Goal: Information Seeking & Learning: Learn about a topic

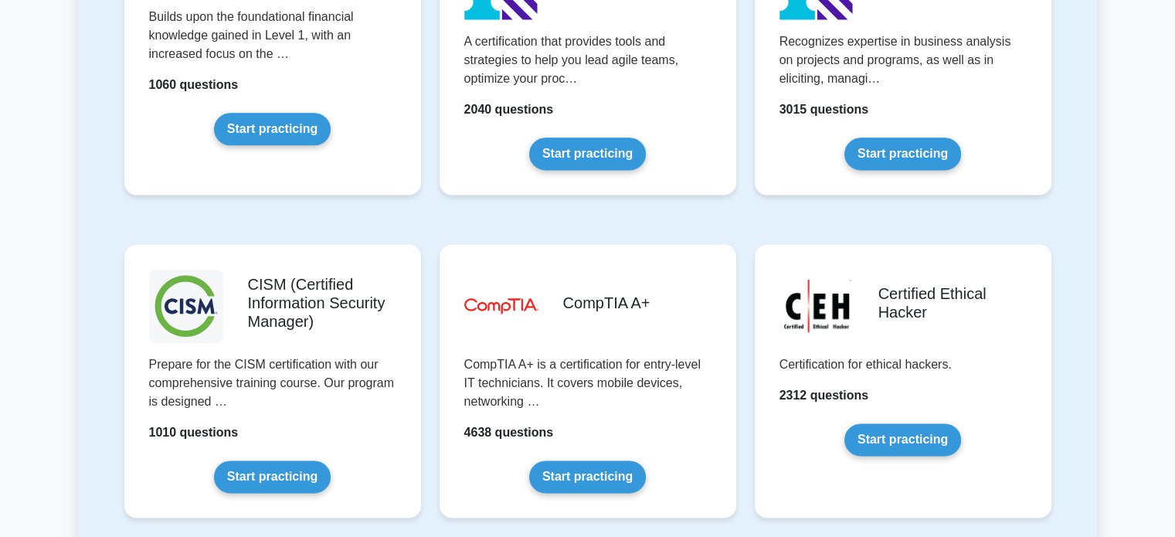
scroll to position [2056, 0]
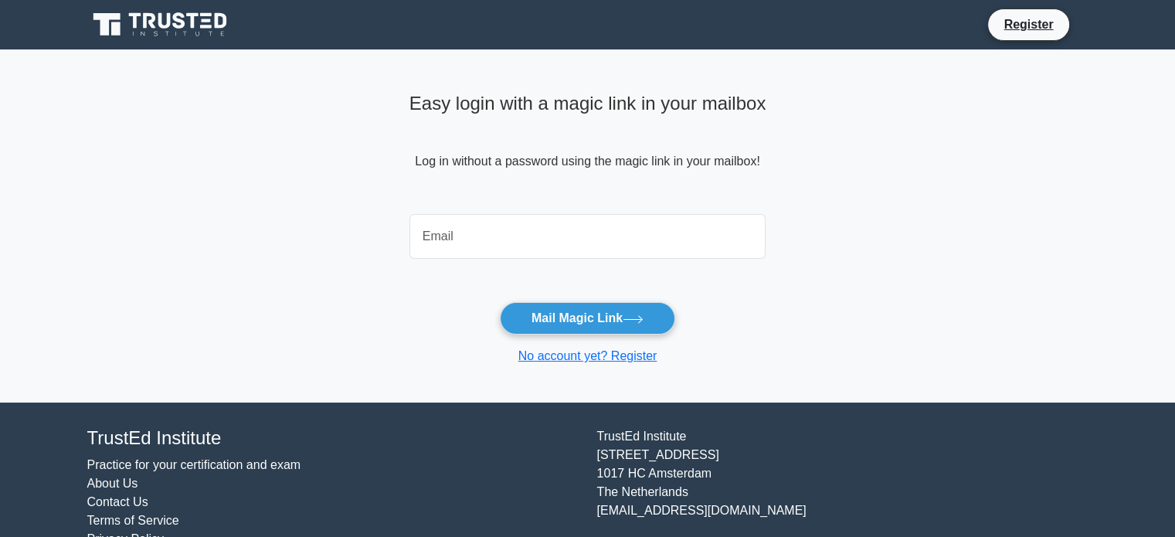
click at [468, 243] on input "email" at bounding box center [588, 236] width 357 height 45
type input "amufassir99@gmail.com"
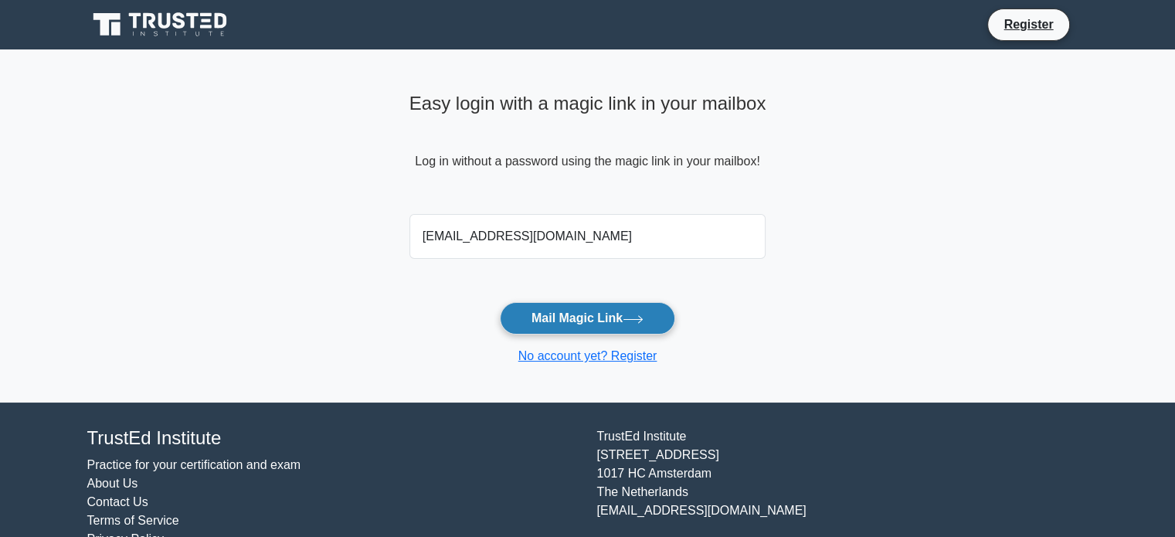
click at [625, 317] on button "Mail Magic Link" at bounding box center [587, 318] width 175 height 32
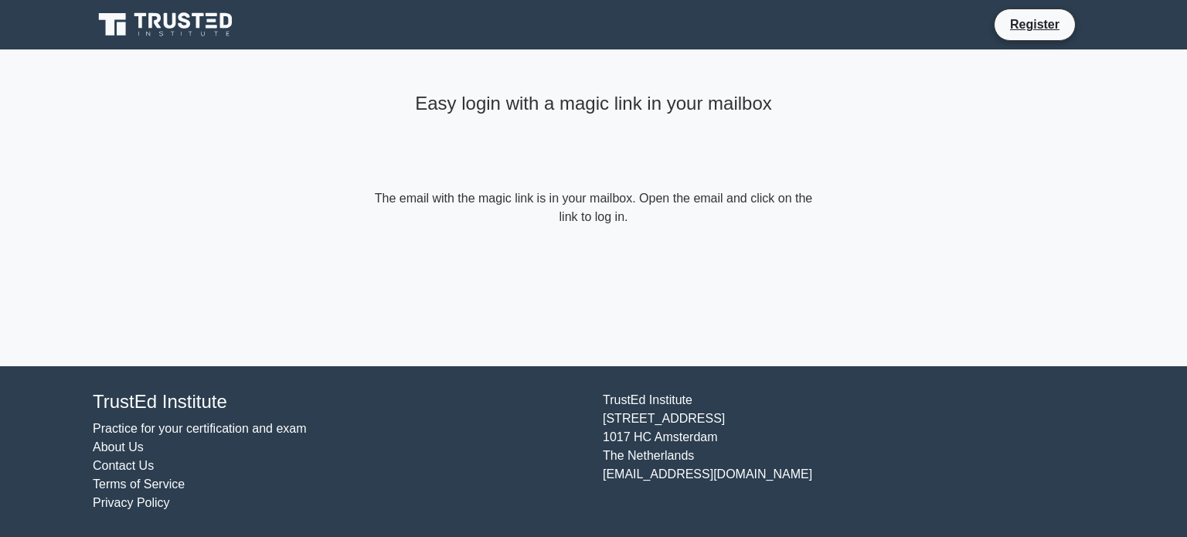
click at [192, 18] on icon at bounding box center [167, 24] width 148 height 29
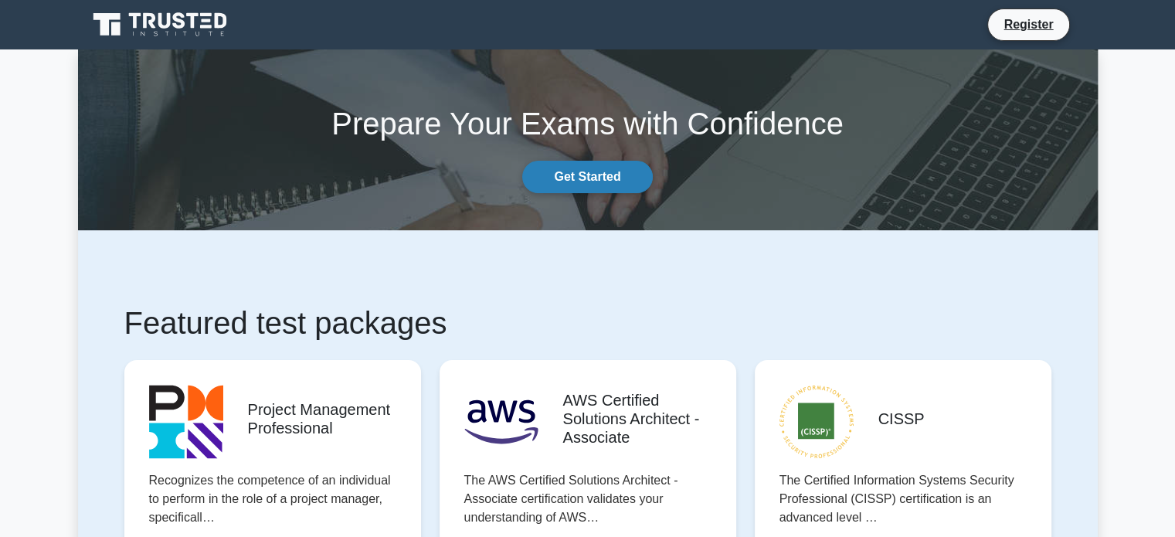
click at [583, 170] on link "Get Started" at bounding box center [587, 177] width 130 height 32
click at [1034, 29] on link "Register" at bounding box center [1029, 24] width 68 height 19
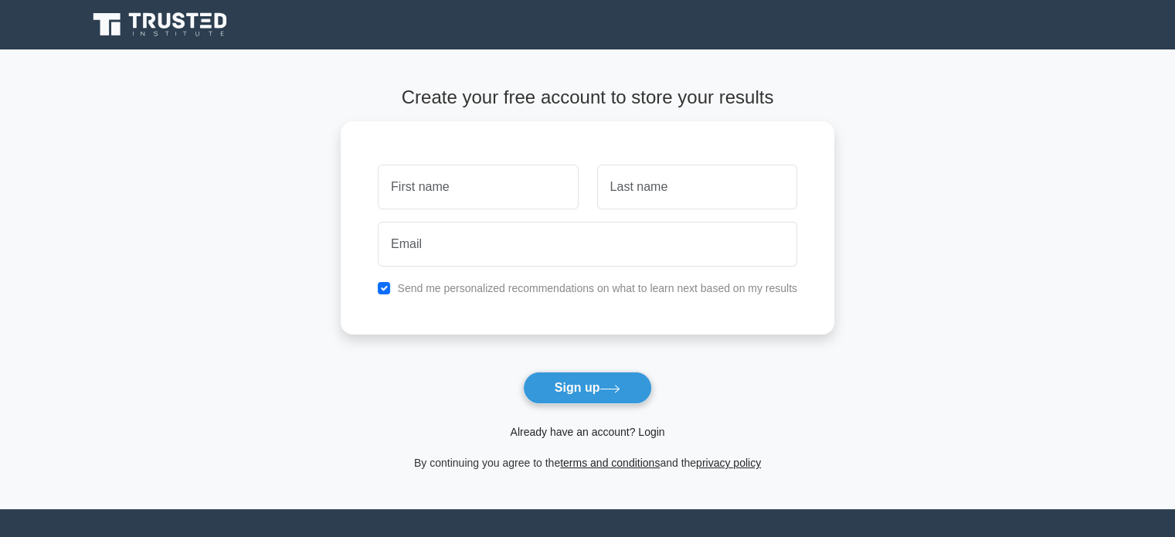
click at [580, 433] on link "Already have an account? Login" at bounding box center [587, 432] width 155 height 12
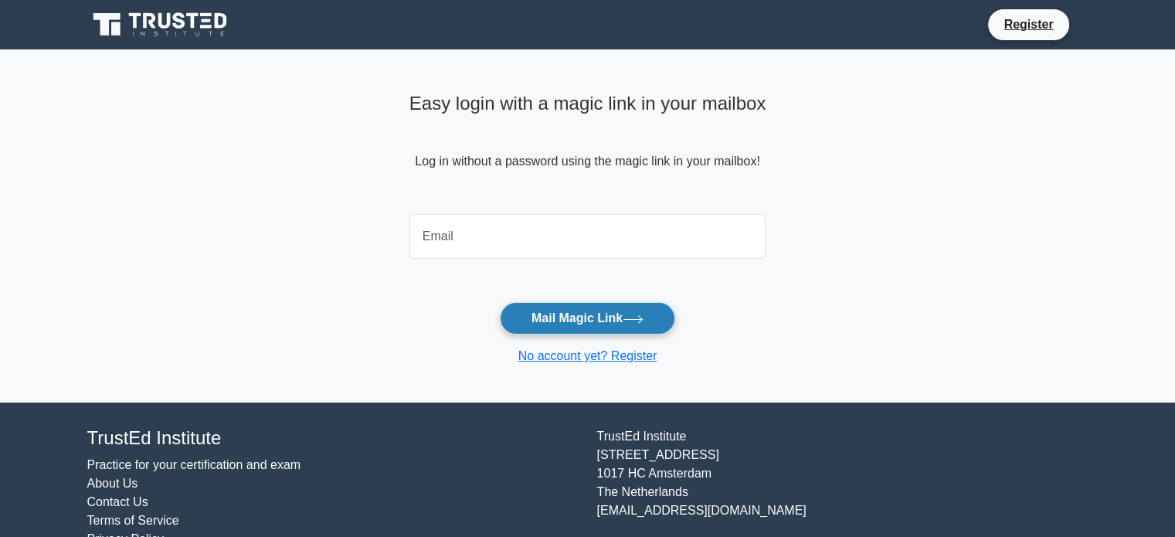
click at [546, 322] on button "Mail Magic Link" at bounding box center [587, 318] width 175 height 32
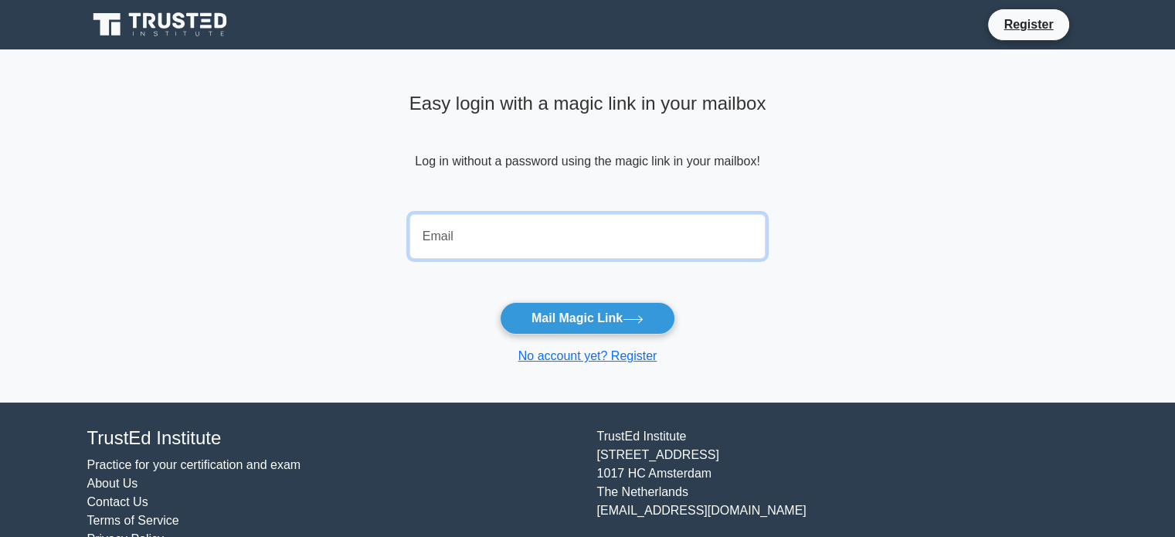
click at [471, 241] on input "email" at bounding box center [588, 236] width 357 height 45
type input "amufassir99@gmail.com"
click at [500, 302] on button "Mail Magic Link" at bounding box center [587, 318] width 175 height 32
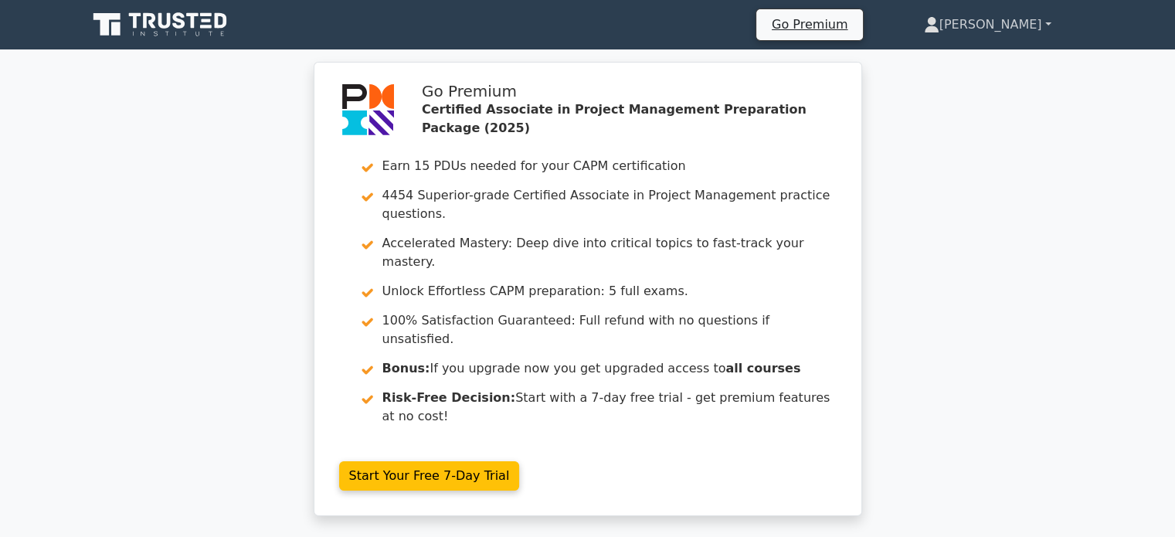
click at [1032, 27] on link "[PERSON_NAME]" at bounding box center [988, 24] width 202 height 31
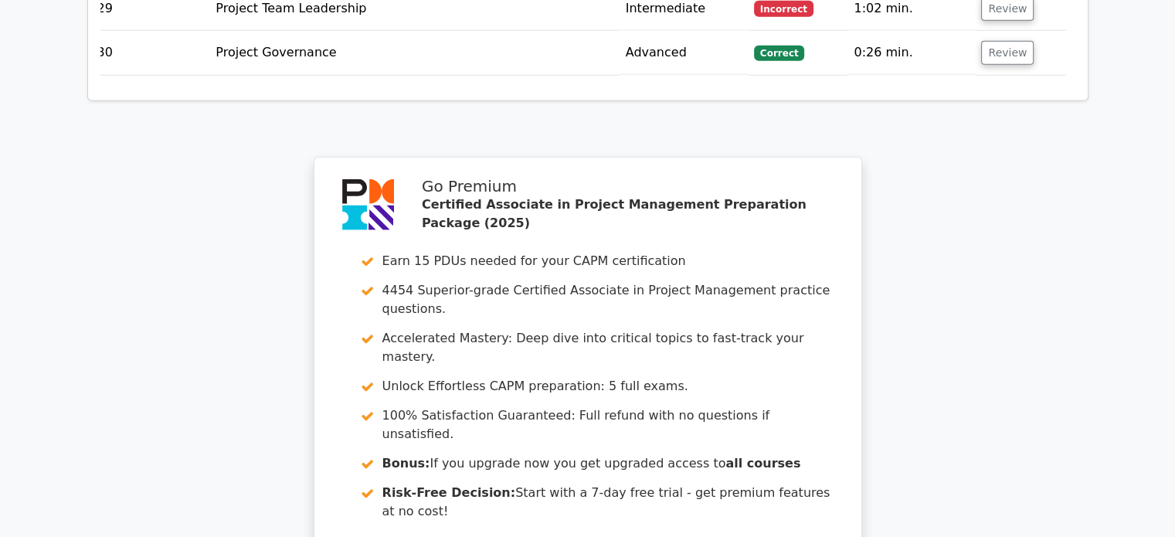
scroll to position [4233, 0]
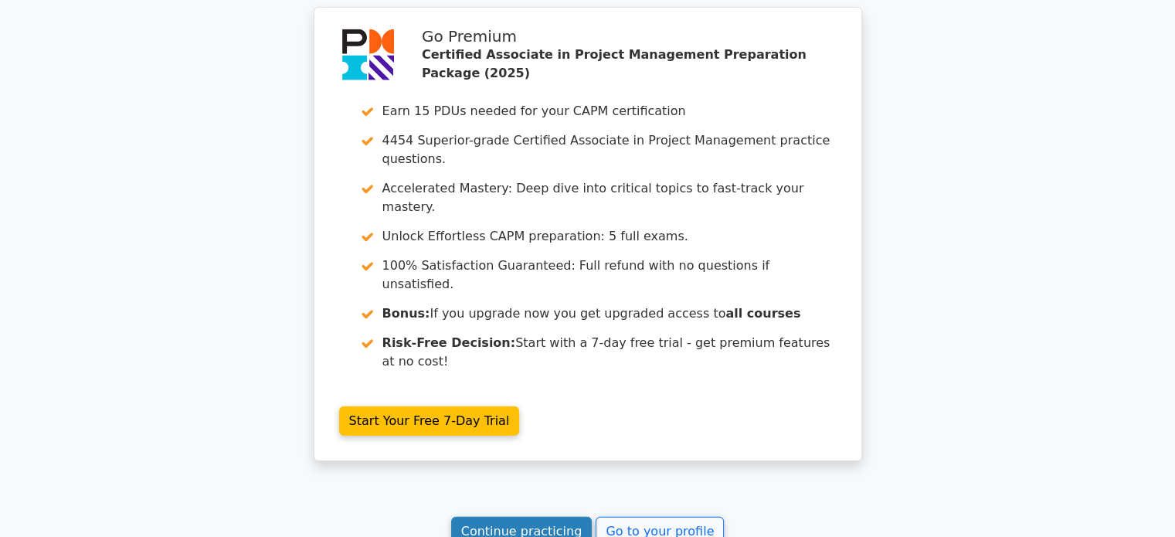
click at [556, 517] on link "Continue practicing" at bounding box center [521, 531] width 141 height 29
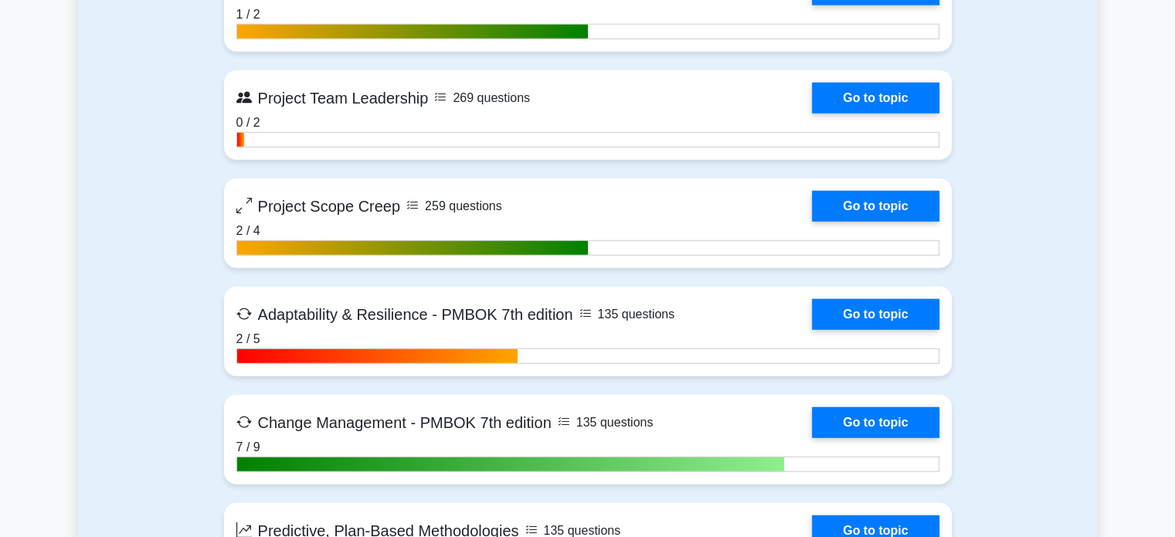
scroll to position [4289, 0]
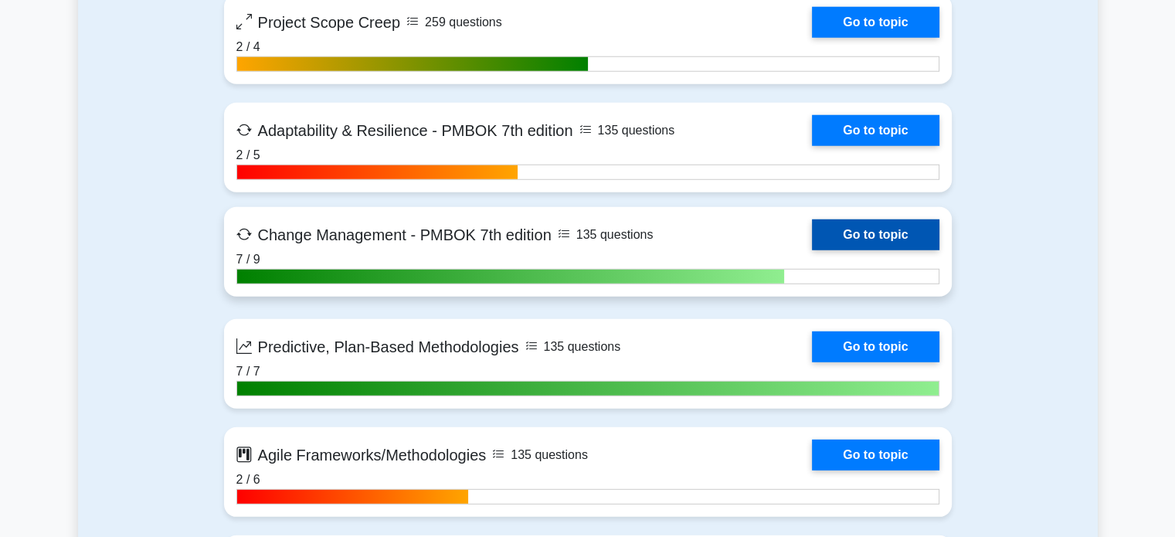
click at [812, 225] on link "Go to topic" at bounding box center [875, 234] width 127 height 31
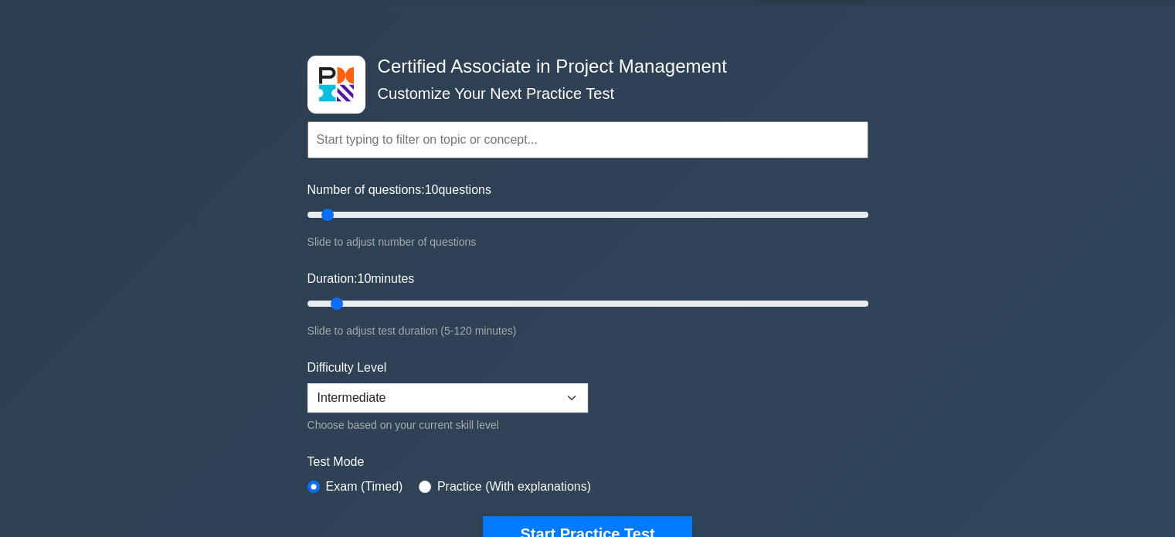
scroll to position [0, 0]
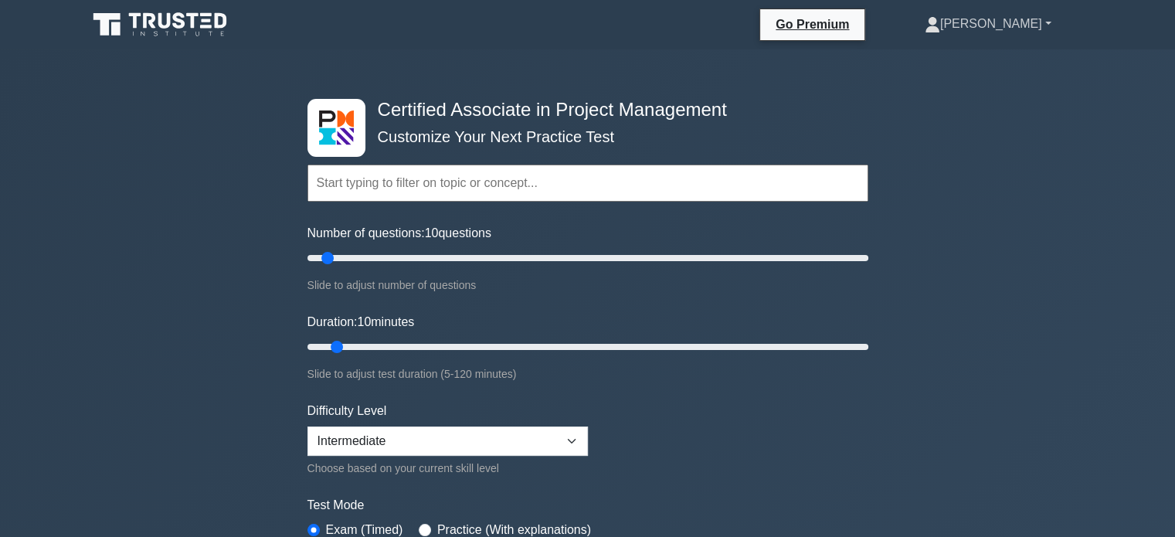
click at [1036, 29] on link "[PERSON_NAME]" at bounding box center [988, 24] width 201 height 31
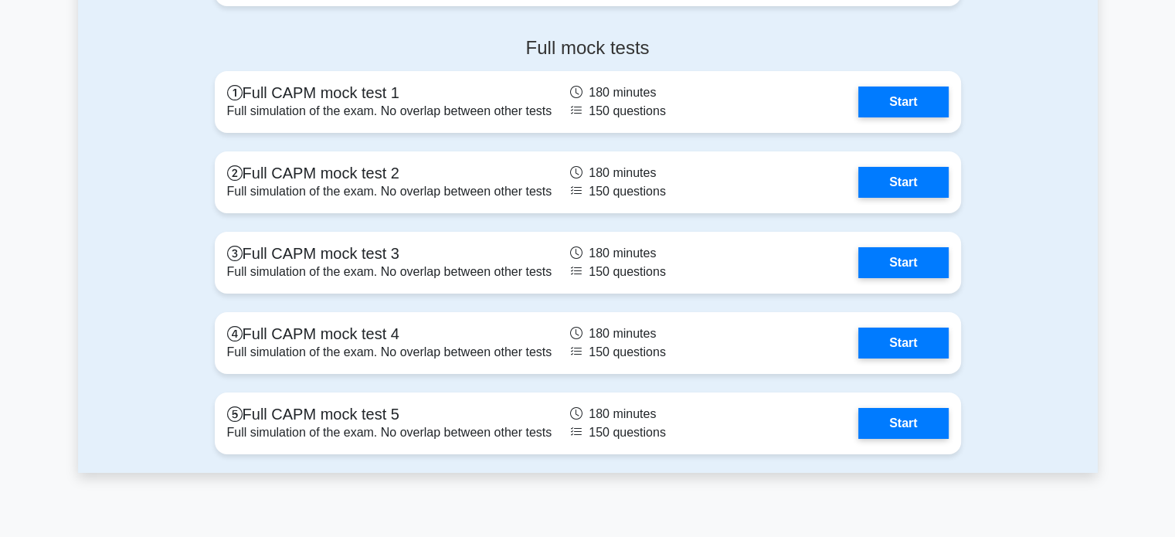
scroll to position [5501, 0]
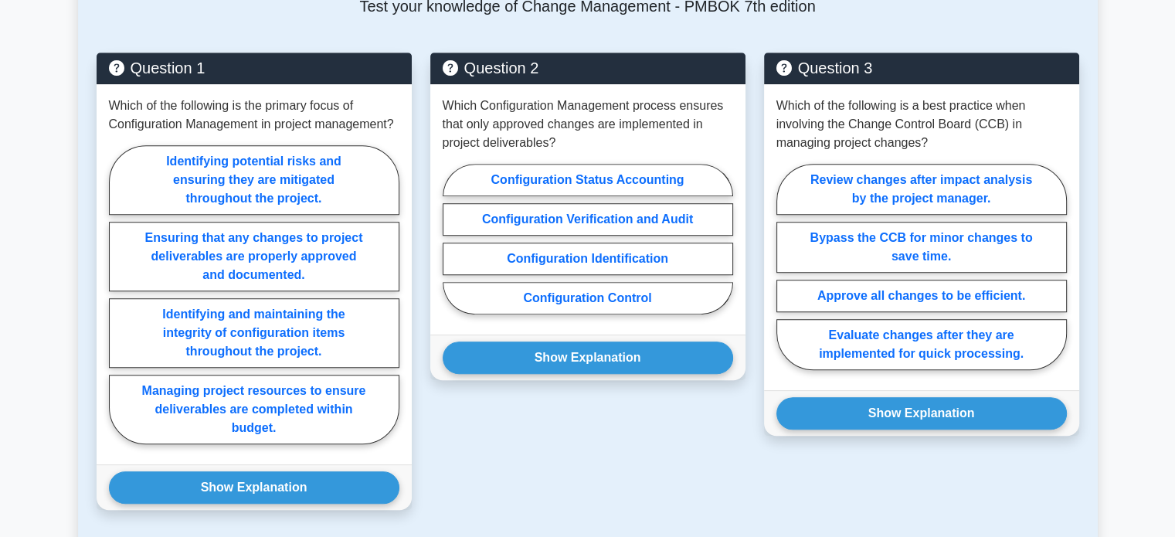
scroll to position [1092, 0]
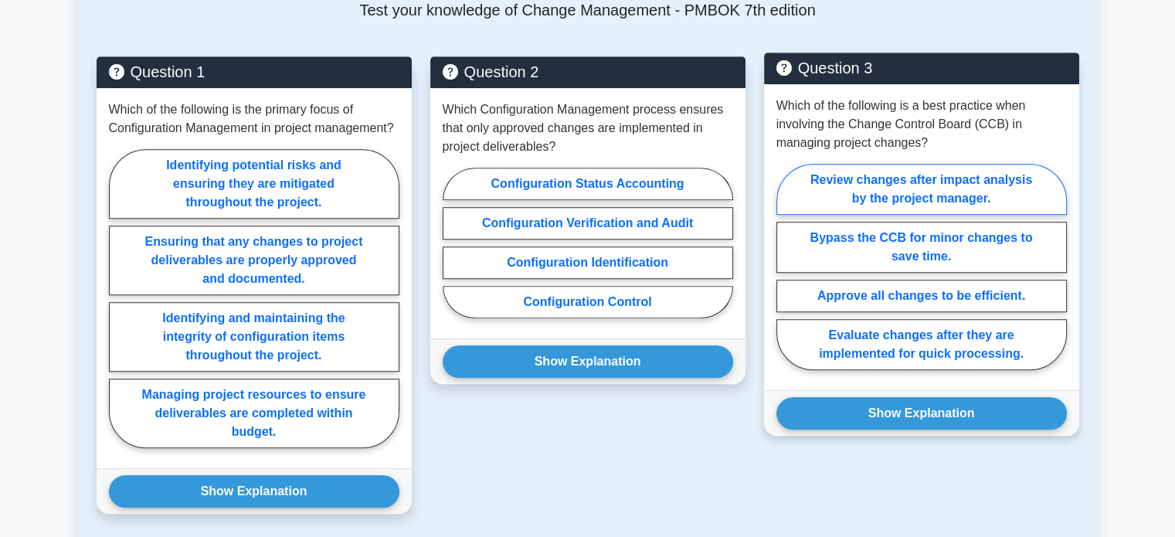
click at [832, 194] on label "Review changes after impact analysis by the project manager." at bounding box center [922, 189] width 291 height 51
click at [787, 267] on input "Review changes after impact analysis by the project manager." at bounding box center [782, 272] width 10 height 10
radio input "true"
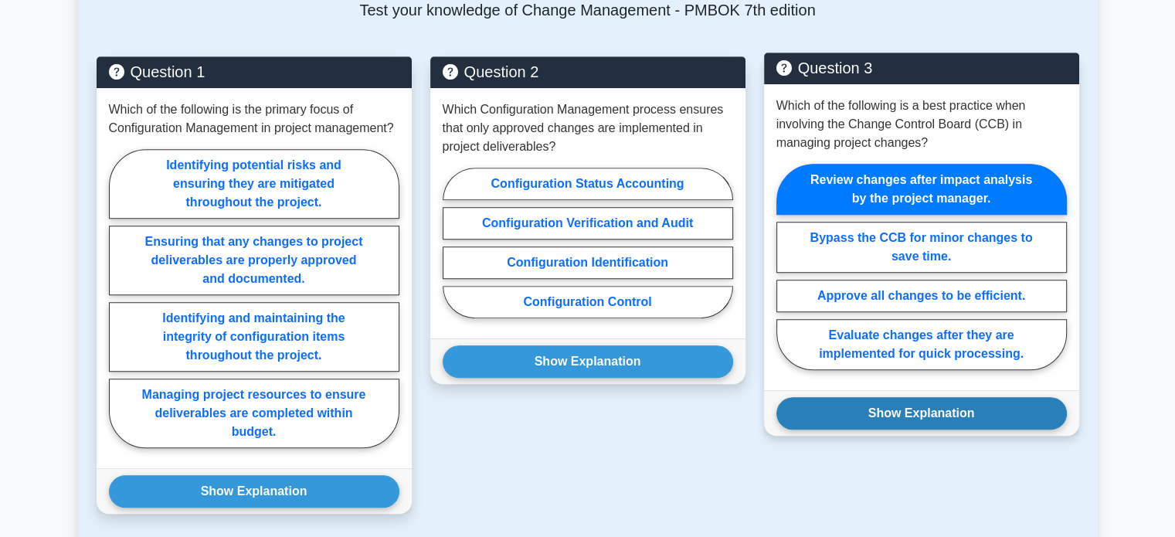
click at [959, 413] on button "Show Explanation" at bounding box center [922, 413] width 291 height 32
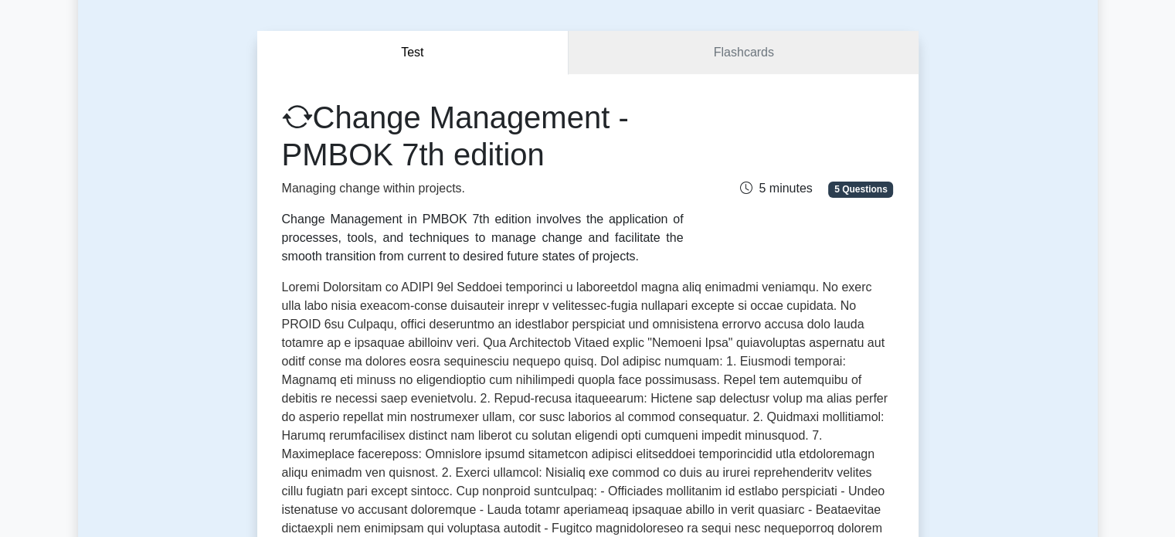
scroll to position [0, 0]
